Goal: Information Seeking & Learning: Learn about a topic

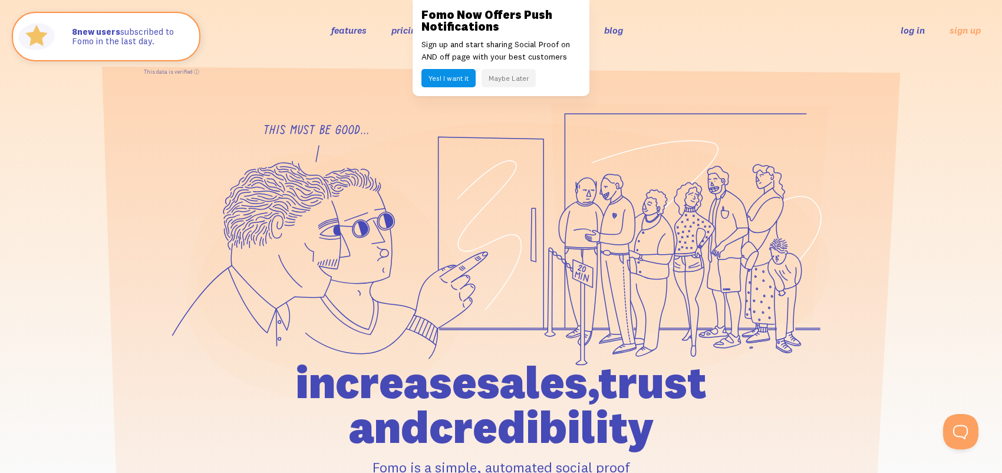
click at [363, 33] on link "features" at bounding box center [348, 30] width 35 height 12
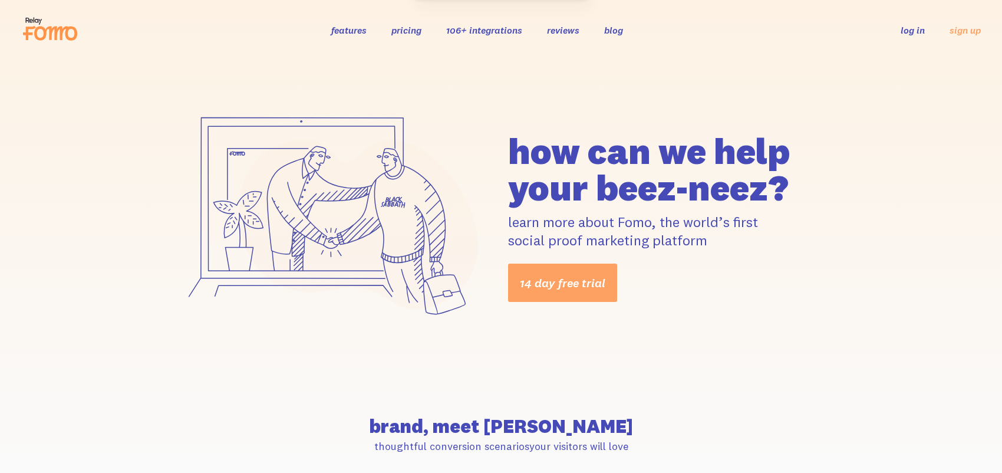
click at [609, 219] on p "learn more about Fomo, the world’s first social proof marketing platform" at bounding box center [669, 231] width 322 height 37
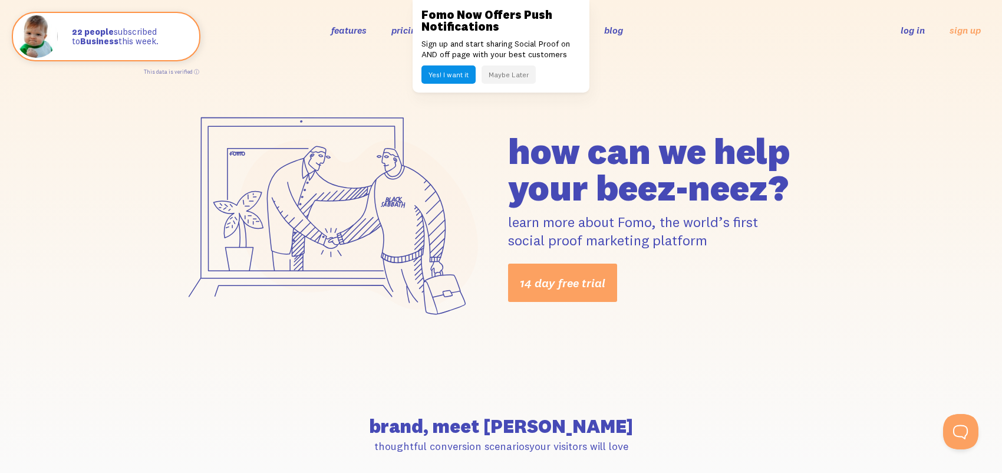
click at [379, 68] on div "how can we help your beez-neez? learn more about Fomo, the world’s first social…" at bounding box center [501, 217] width 1002 height 314
click at [484, 80] on button "Maybe Later" at bounding box center [508, 74] width 54 height 18
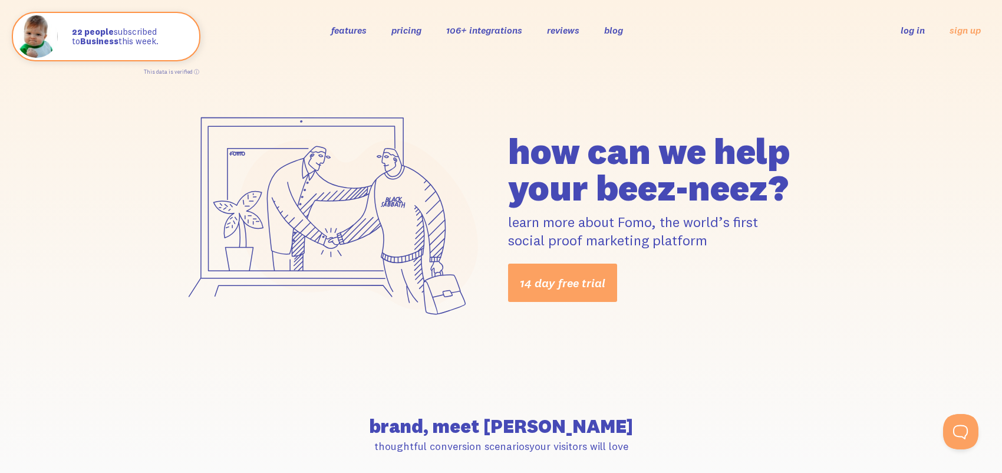
click at [479, 32] on link "106+ integrations" at bounding box center [484, 30] width 76 height 12
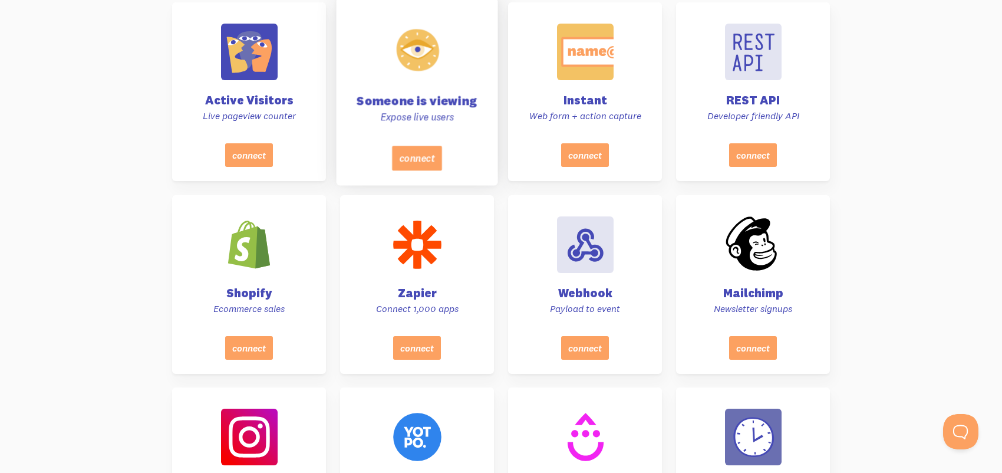
scroll to position [295, 0]
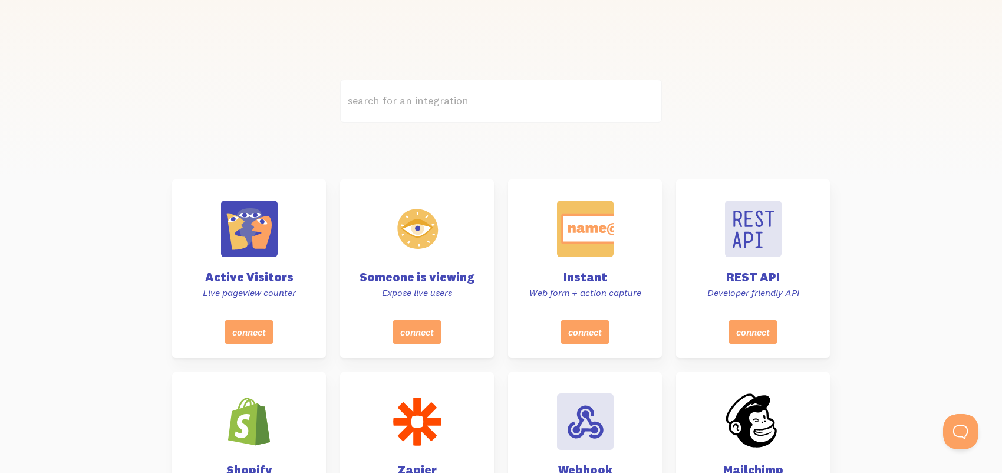
click at [428, 111] on label "search for an integration" at bounding box center [501, 101] width 322 height 43
click at [428, 111] on input "search for an integration" at bounding box center [501, 101] width 322 height 43
drag, startPoint x: 430, startPoint y: 108, endPoint x: 427, endPoint y: 103, distance: 6.6
click at [430, 107] on label "search for an integration" at bounding box center [501, 101] width 322 height 43
click at [430, 107] on input "search for an integration" at bounding box center [501, 101] width 322 height 43
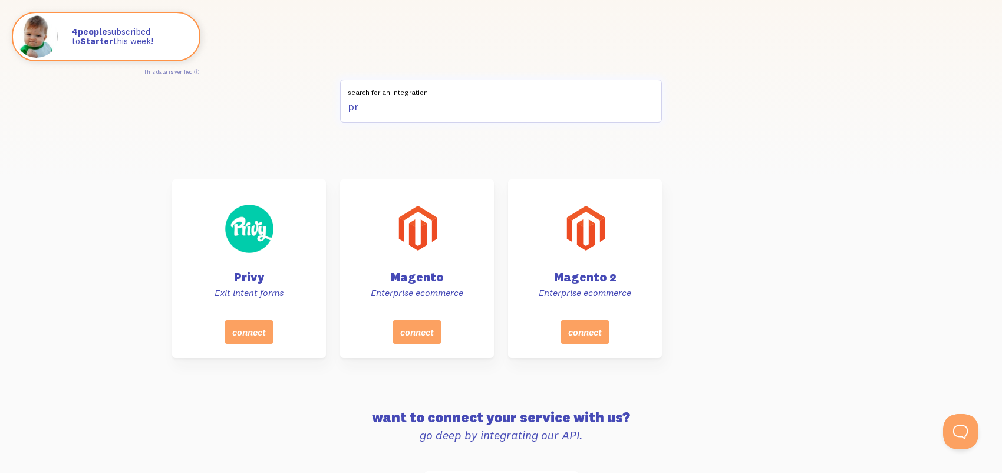
type input "p"
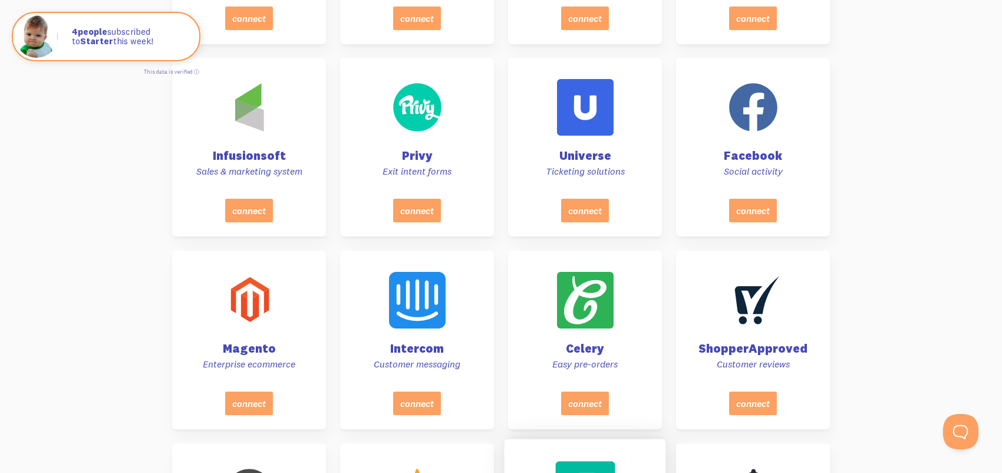
scroll to position [2063, 0]
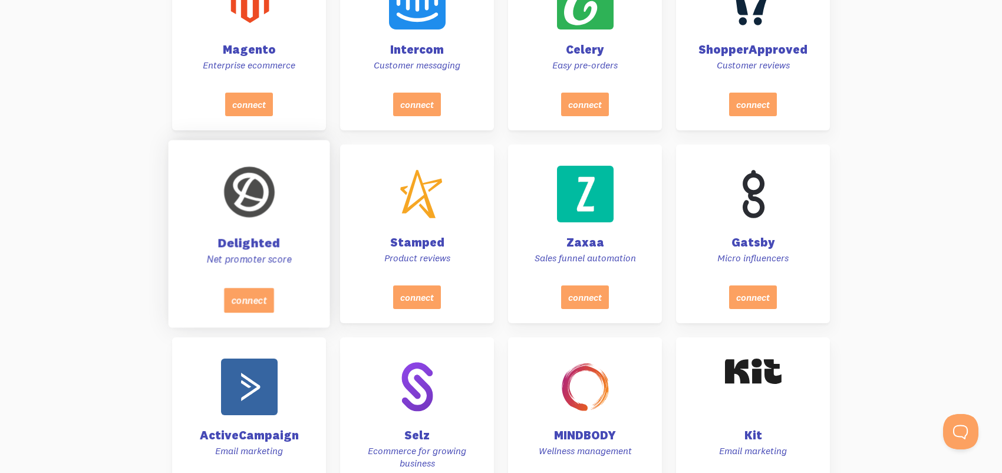
click at [251, 245] on h4 "Delighted" at bounding box center [249, 242] width 132 height 12
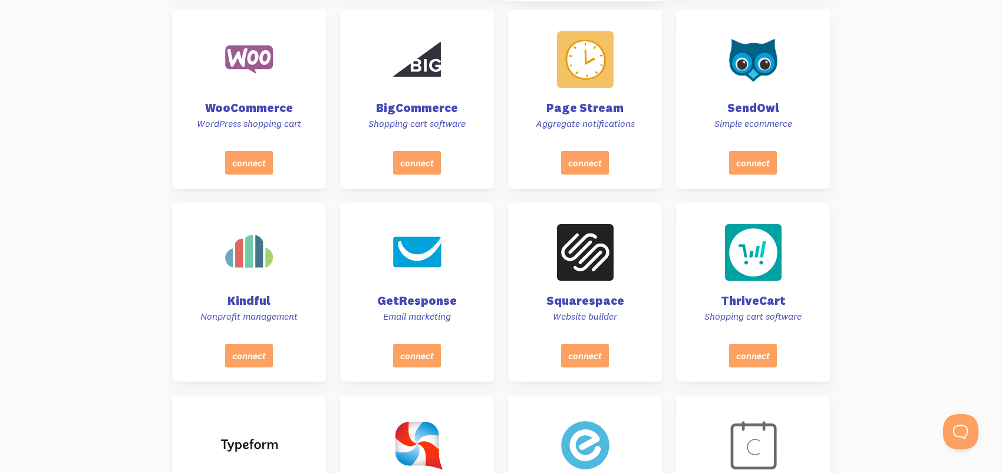
scroll to position [2652, 0]
